Goal: Task Accomplishment & Management: Manage account settings

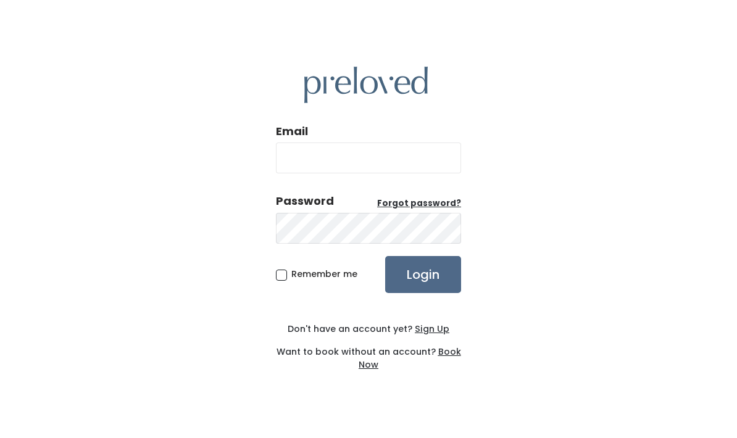
scroll to position [49, 0]
type input "[EMAIL_ADDRESS][DOMAIN_NAME]"
click at [403, 257] on input "Login" at bounding box center [423, 274] width 76 height 37
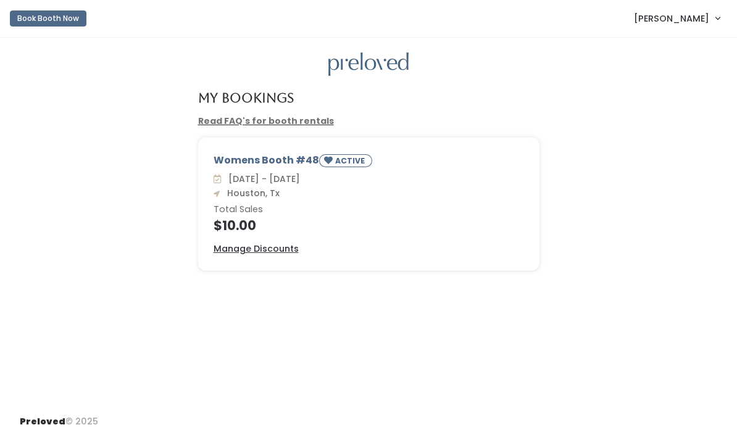
click at [278, 251] on u "Manage Discounts" at bounding box center [256, 249] width 85 height 12
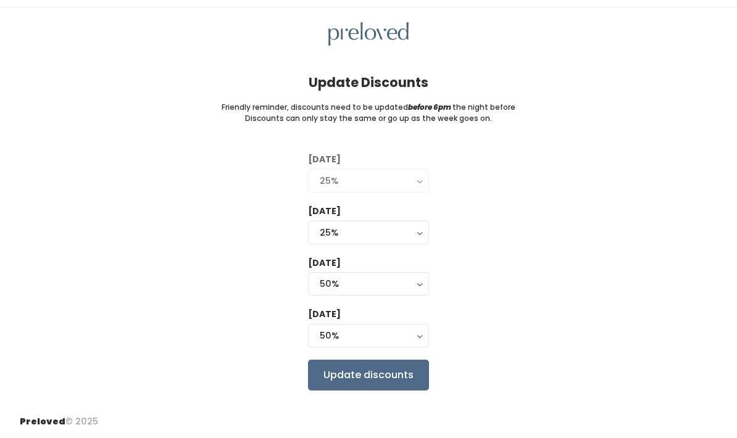
scroll to position [49, 0]
click at [413, 221] on button "25%" at bounding box center [368, 232] width 121 height 23
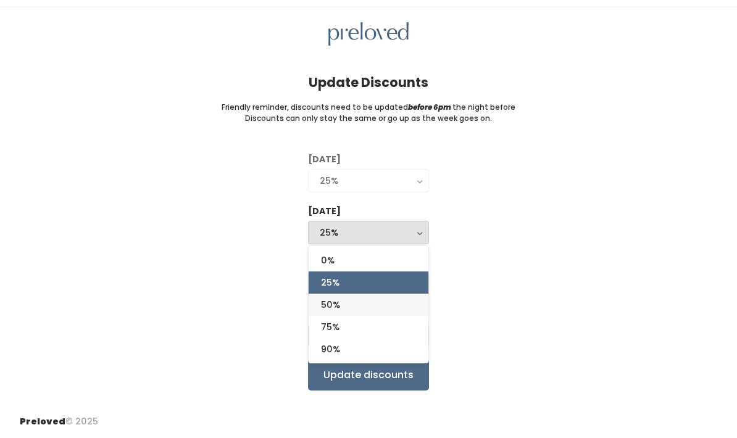
click at [392, 294] on link "50%" at bounding box center [369, 305] width 120 height 22
select select "50%"
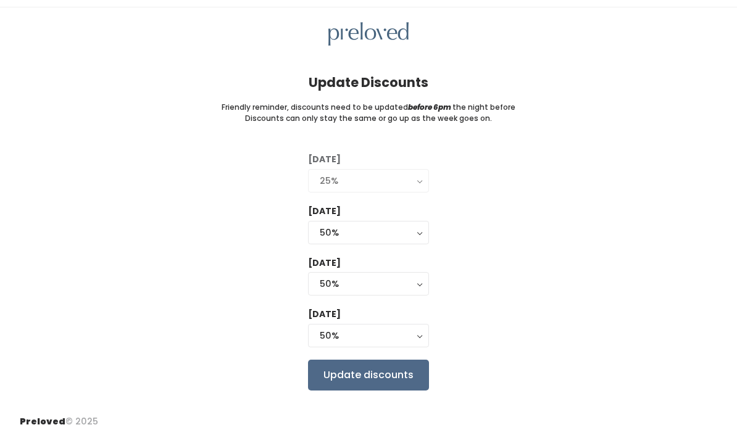
click at [399, 329] on div "50%" at bounding box center [369, 336] width 98 height 14
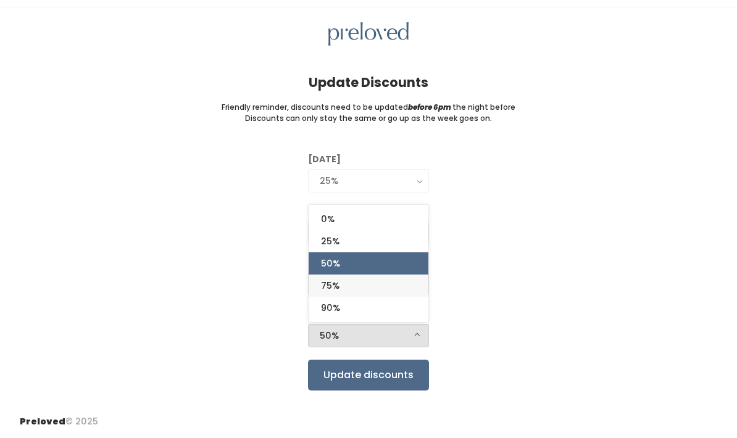
click at [378, 275] on link "75%" at bounding box center [369, 286] width 120 height 22
select select "75%"
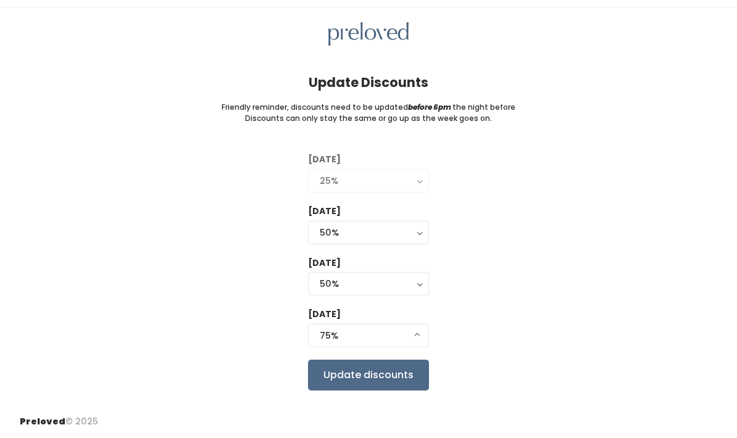
click at [378, 360] on input "Update discounts" at bounding box center [368, 375] width 121 height 31
